Goal: Navigation & Orientation: Find specific page/section

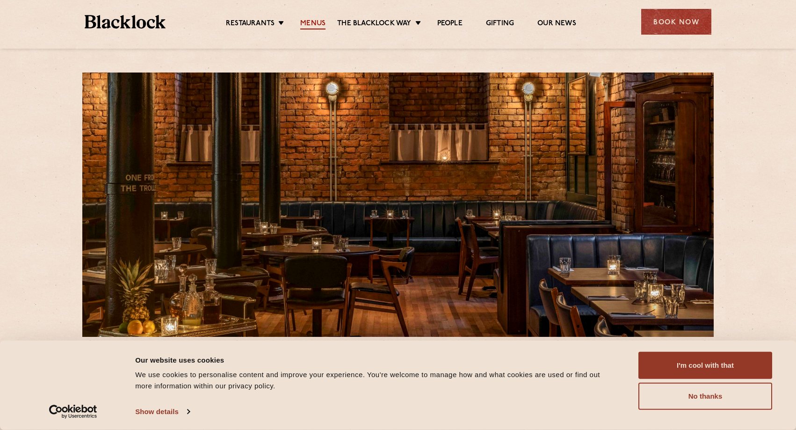
click at [314, 21] on link "Menus" at bounding box center [312, 24] width 25 height 10
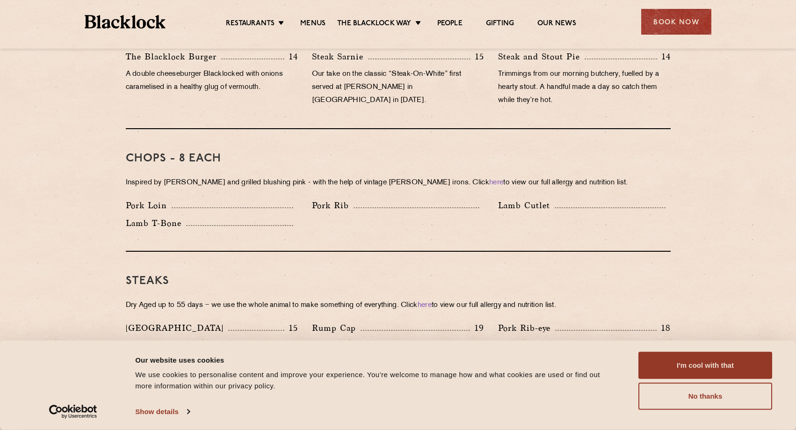
scroll to position [239, 0]
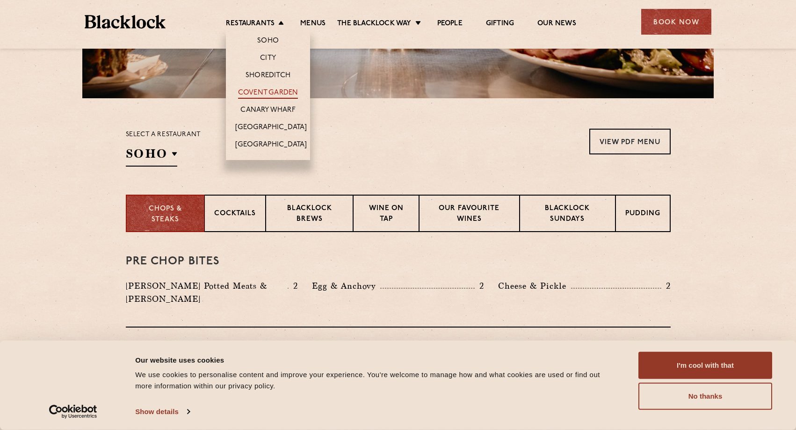
click at [278, 91] on link "Covent Garden" at bounding box center [268, 93] width 60 height 10
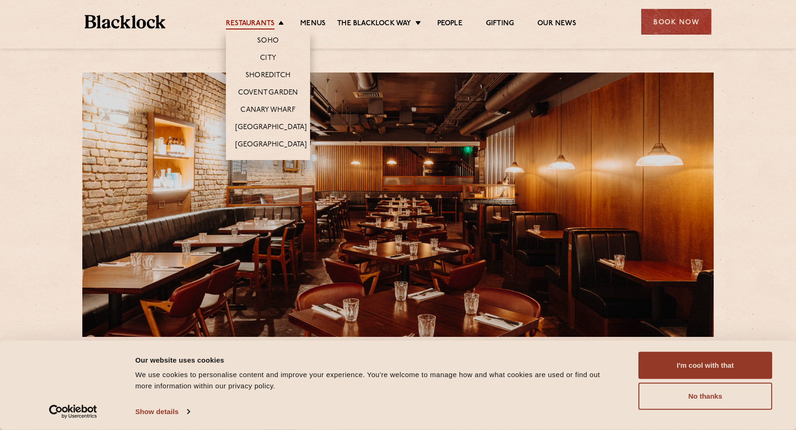
click at [259, 23] on link "Restaurants" at bounding box center [250, 24] width 49 height 10
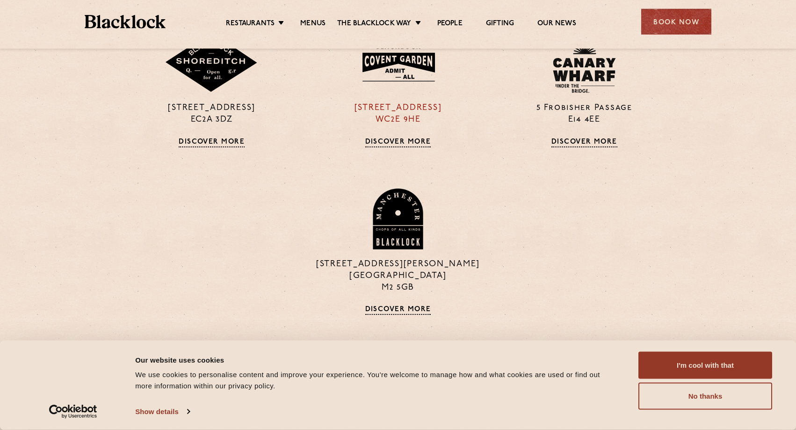
scroll to position [620, 0]
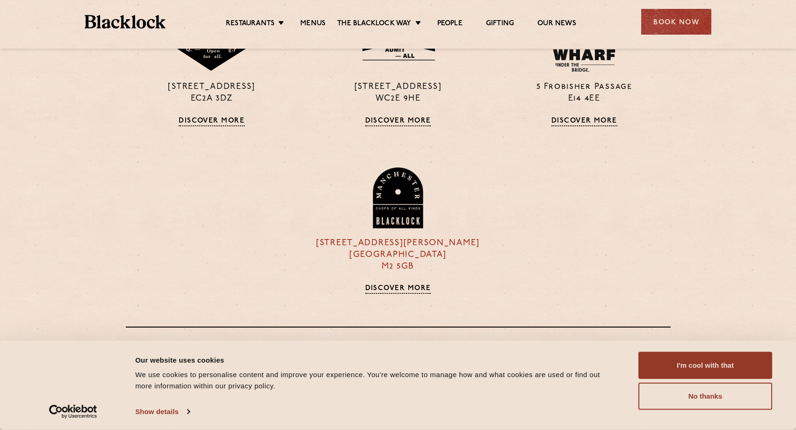
drag, startPoint x: 420, startPoint y: 267, endPoint x: 382, endPoint y: 265, distance: 37.5
click at [382, 265] on p "37 Peter Street Manchester M2 5GB" at bounding box center [398, 255] width 172 height 35
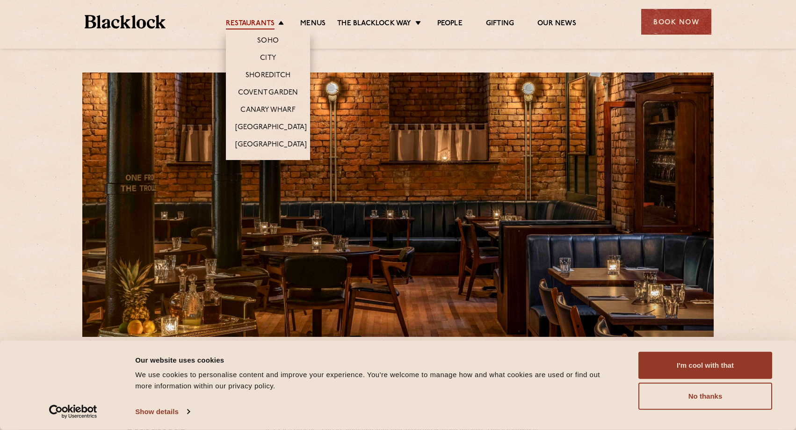
click at [258, 25] on link "Restaurants" at bounding box center [250, 24] width 49 height 10
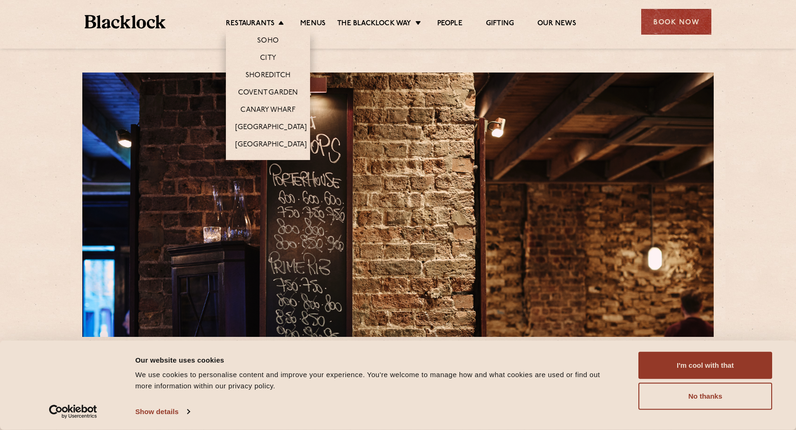
click at [273, 120] on li "[GEOGRAPHIC_DATA]" at bounding box center [268, 126] width 84 height 17
click at [271, 128] on link "[GEOGRAPHIC_DATA]" at bounding box center [271, 128] width 72 height 10
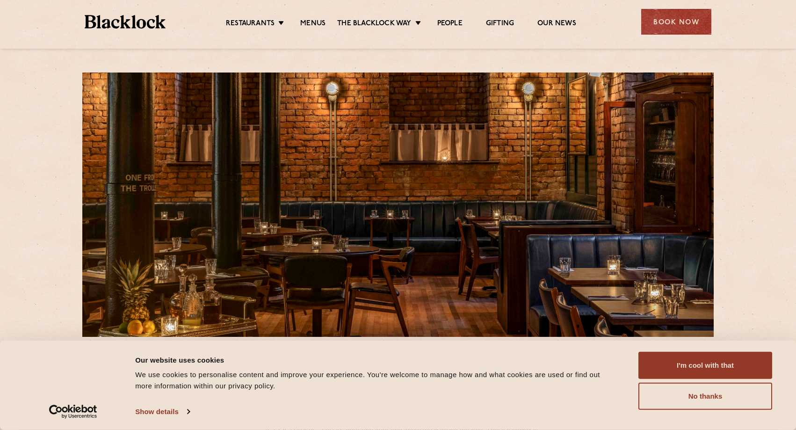
scroll to position [239, 0]
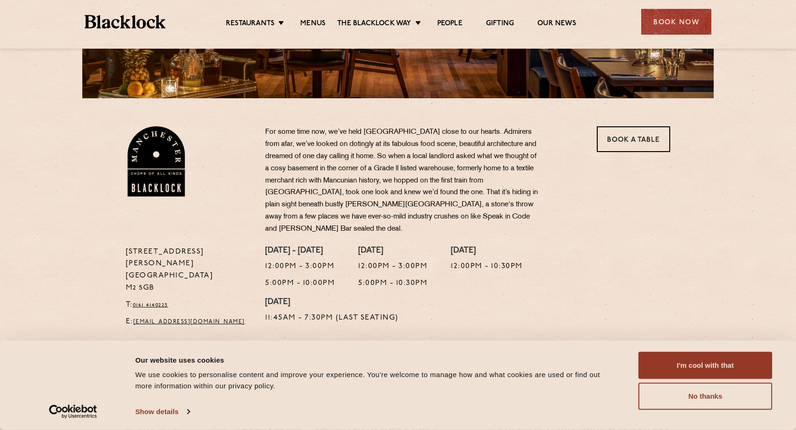
drag, startPoint x: 160, startPoint y: 261, endPoint x: 129, endPoint y: 264, distance: 31.5
click at [126, 262] on p "37 Peter Street Manchester M2 5GB" at bounding box center [189, 270] width 126 height 49
copy p "M2 5GB"
click at [308, 22] on link "Menus" at bounding box center [312, 24] width 25 height 10
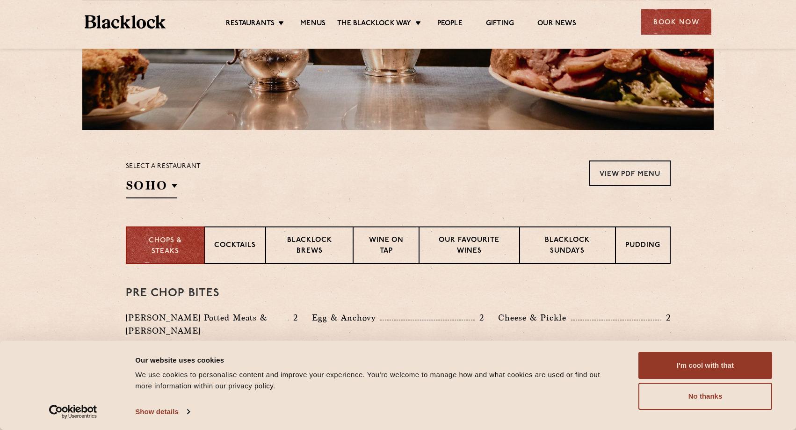
scroll to position [108, 0]
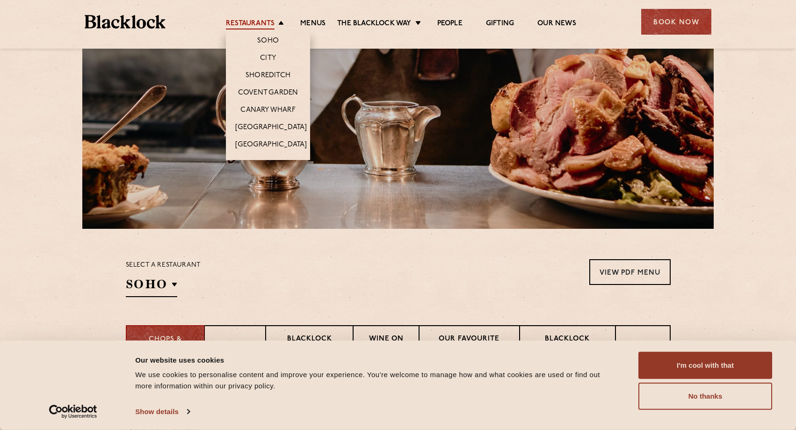
click at [266, 22] on link "Restaurants" at bounding box center [250, 24] width 49 height 10
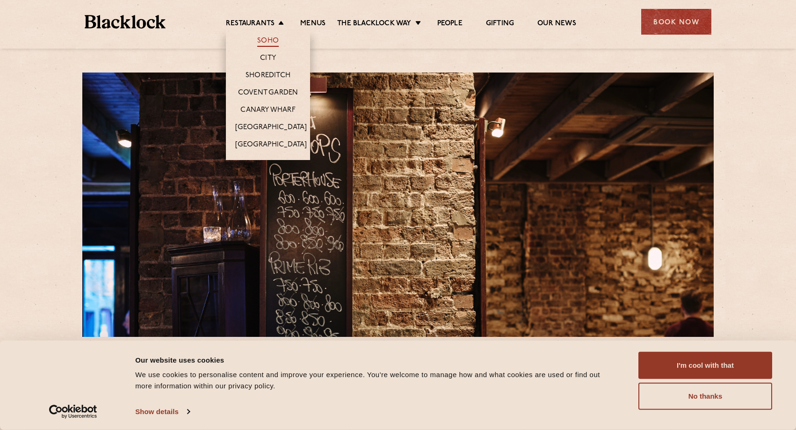
click at [276, 40] on link "Soho" at bounding box center [268, 41] width 22 height 10
